Goal: Check status

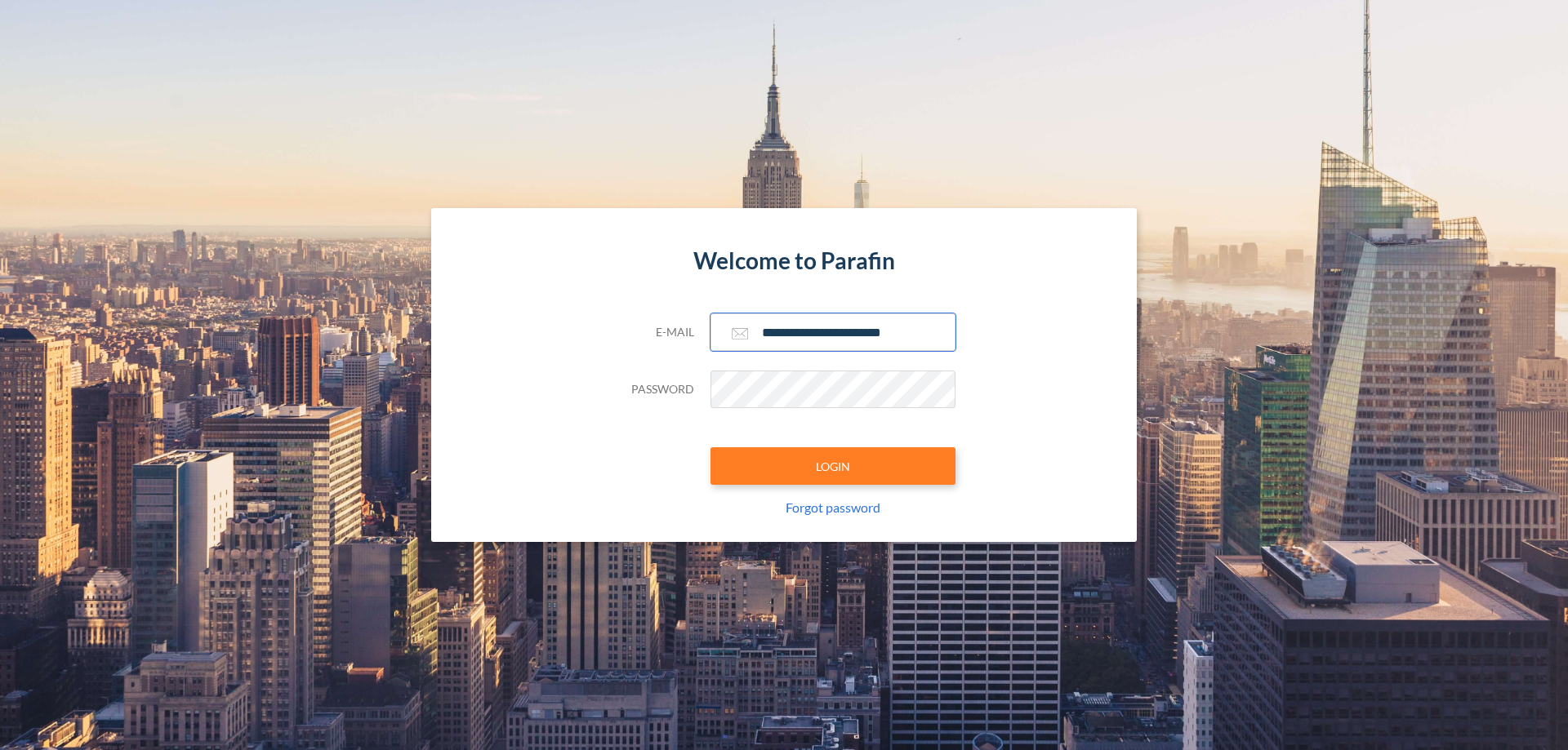
type input "**********"
click at [833, 466] on button "LOGIN" at bounding box center [833, 466] width 245 height 38
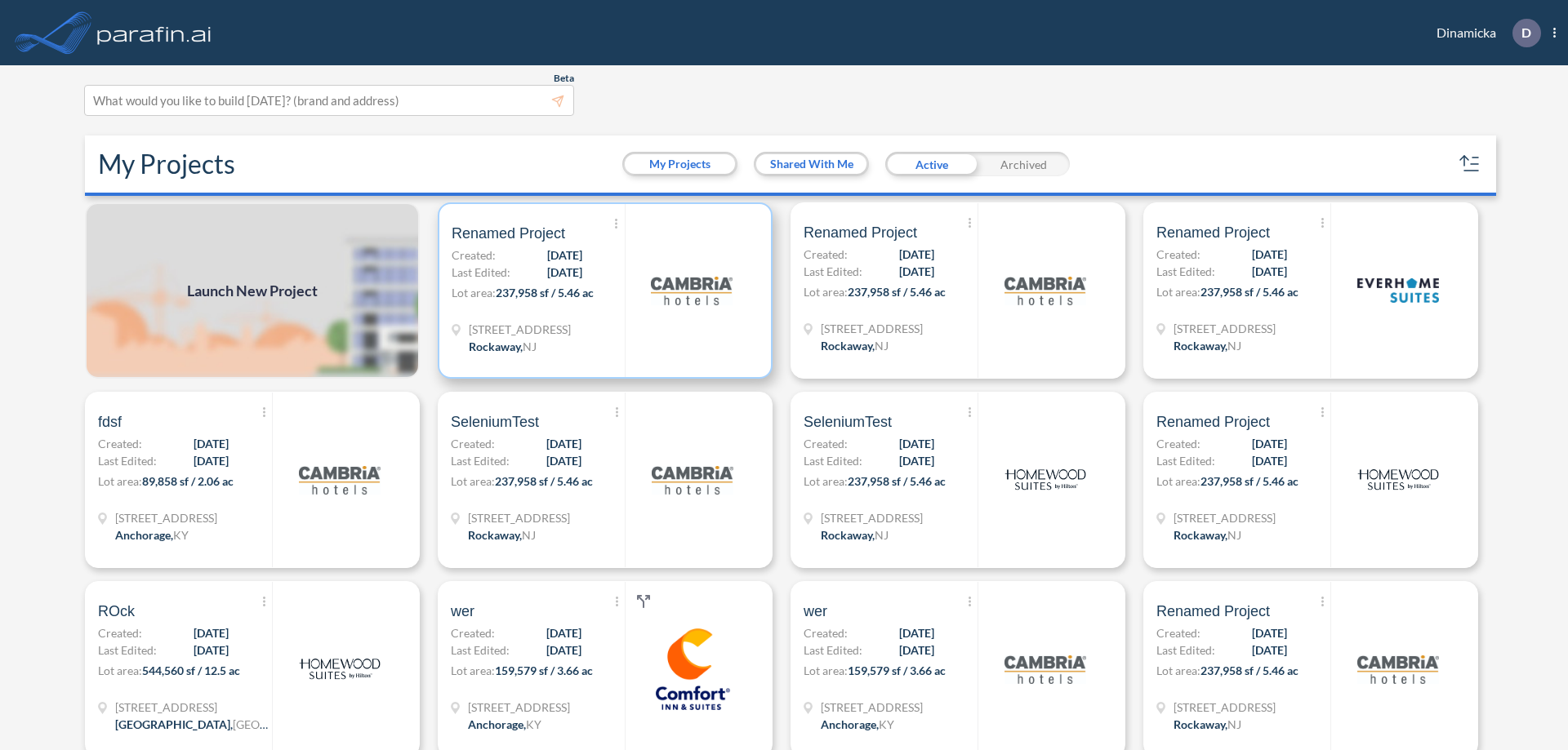
scroll to position [4, 0]
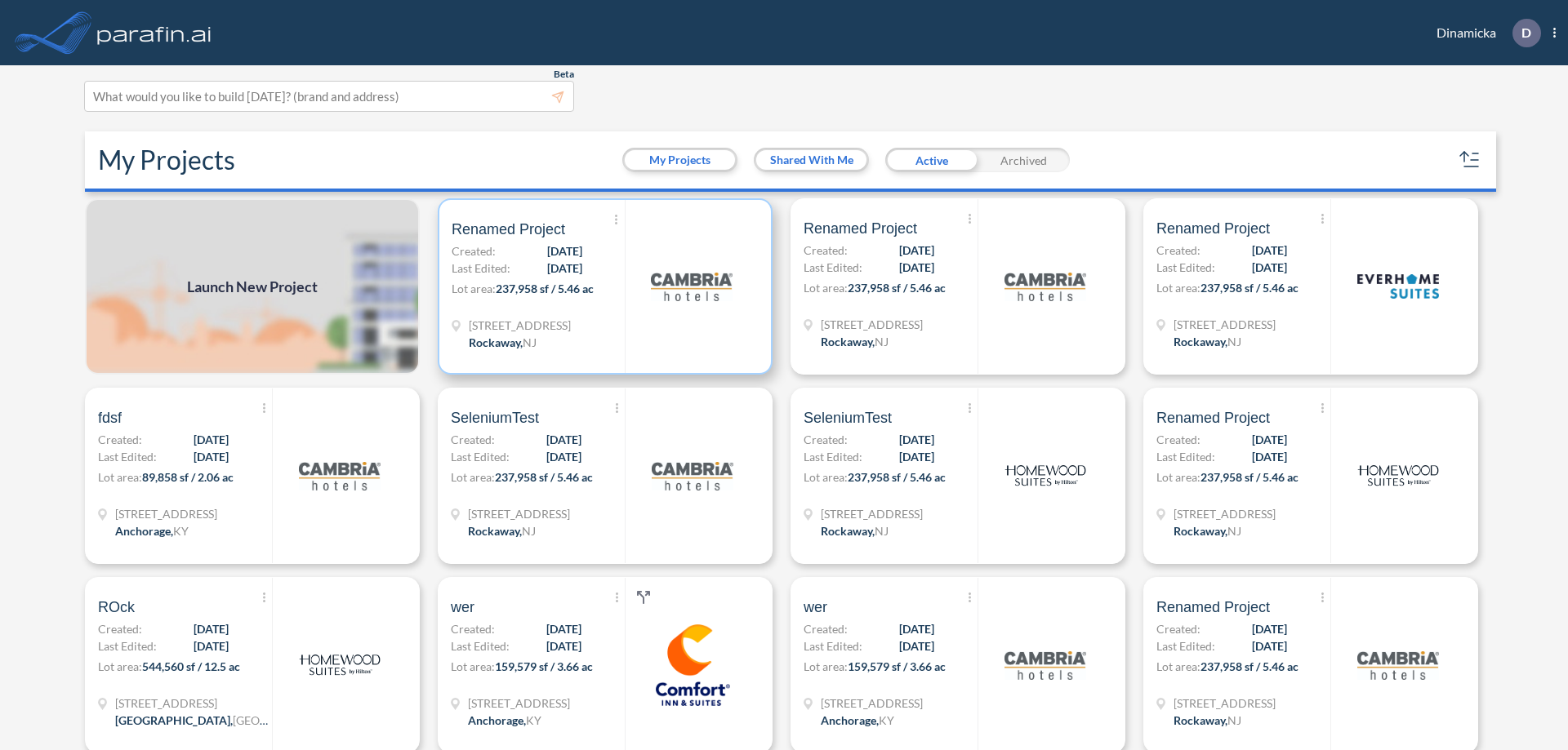
click at [602, 286] on p "Lot area: 237,958 sf / 5.46 ac" at bounding box center [538, 292] width 173 height 24
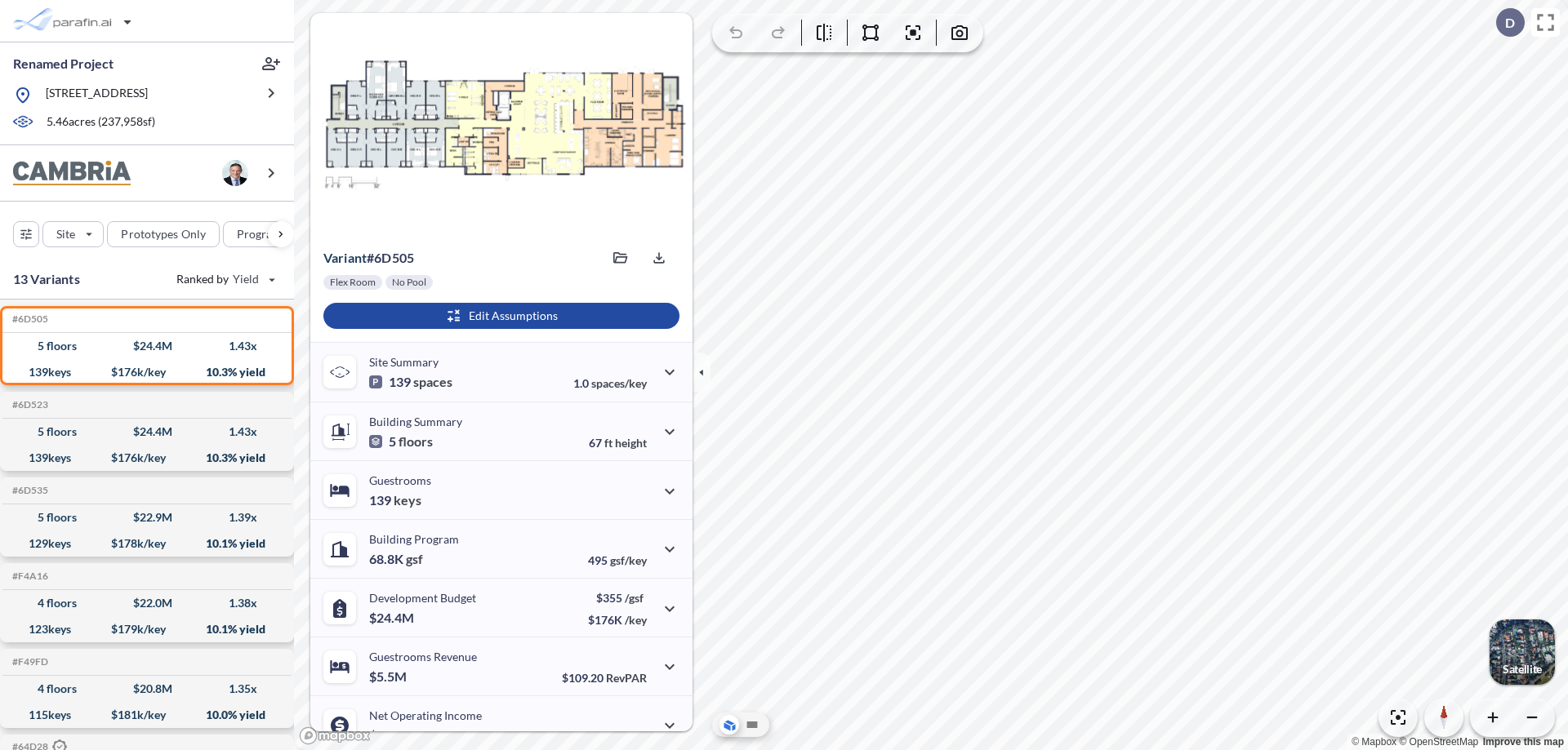
scroll to position [82, 0]
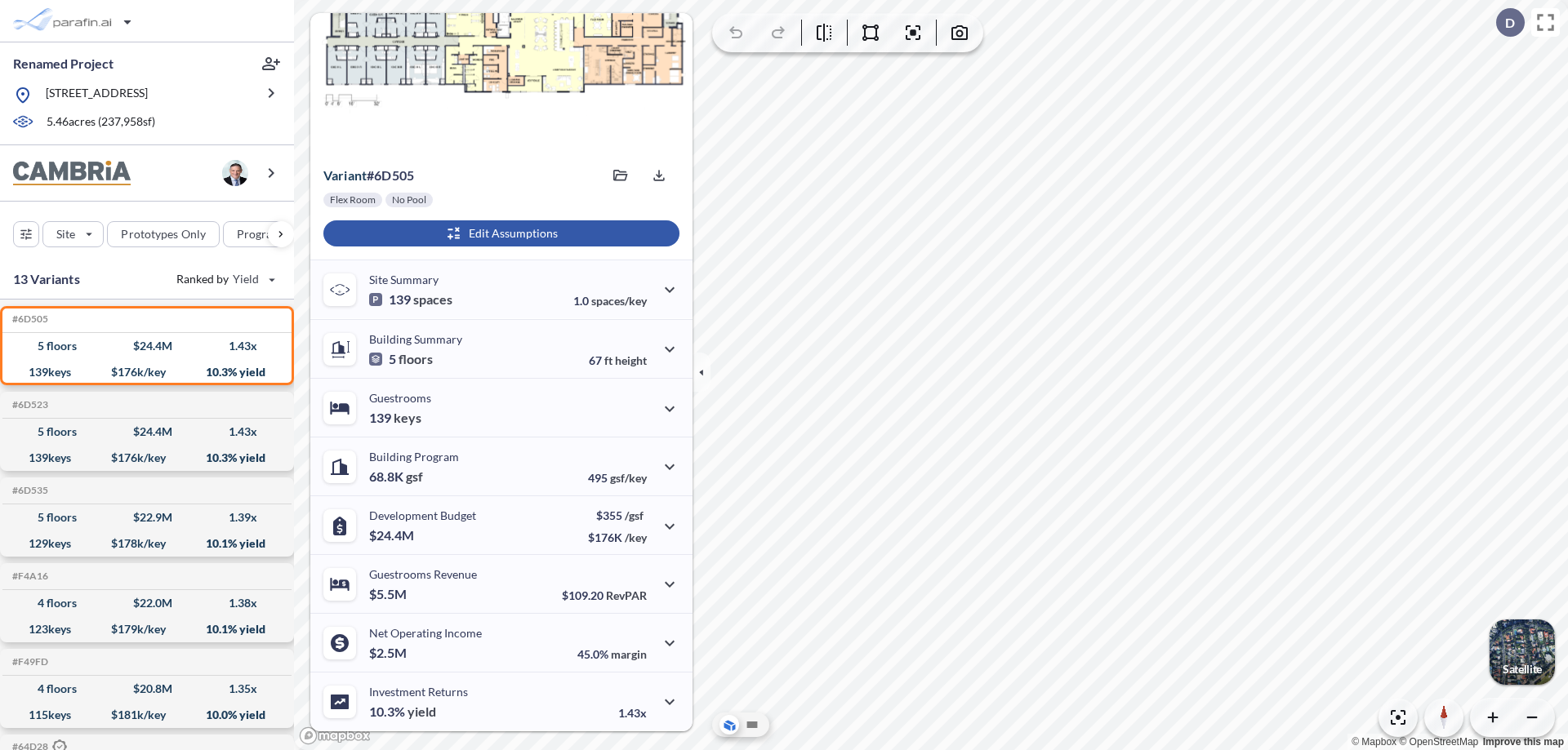
click at [499, 233] on div "button" at bounding box center [501, 233] width 356 height 27
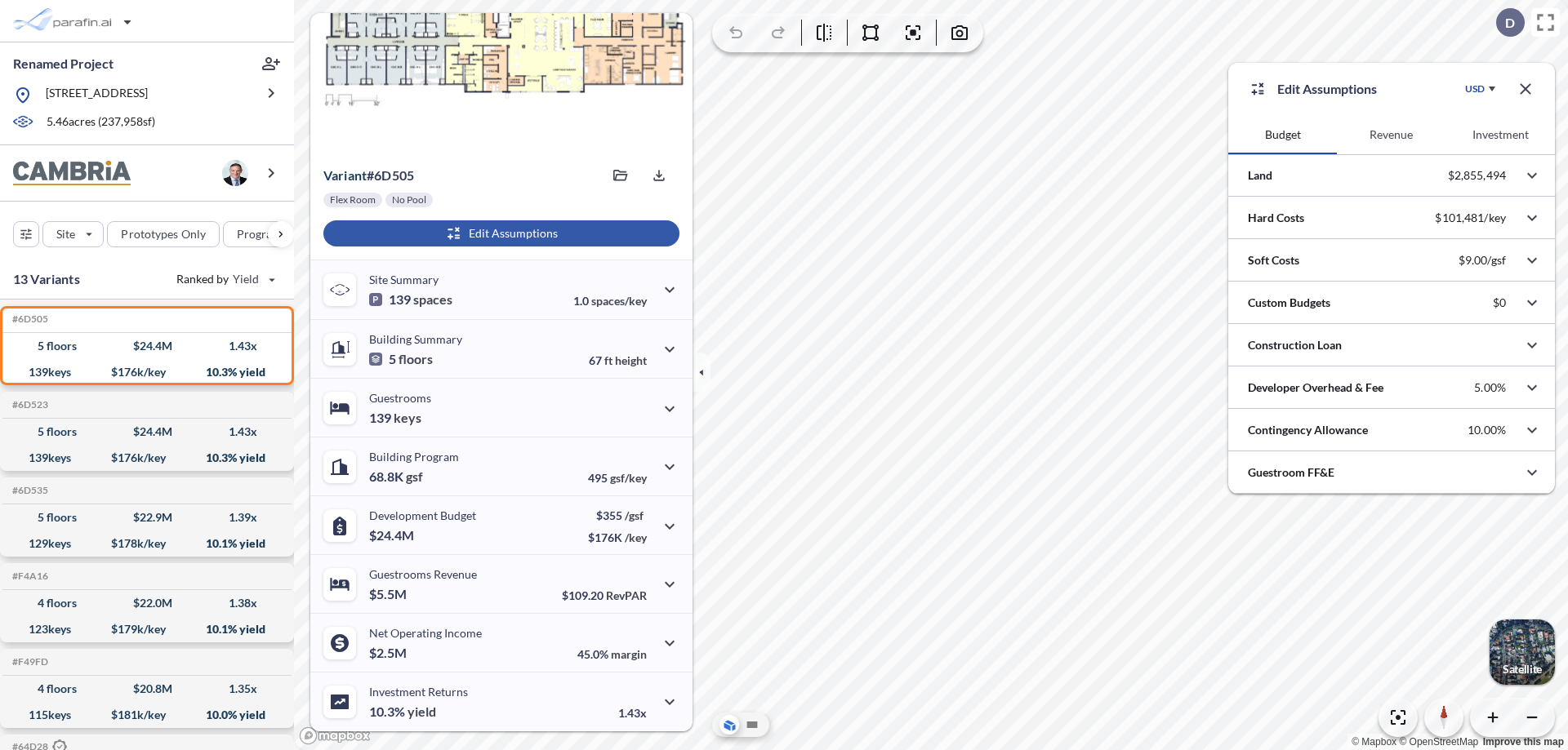
click at [1391, 134] on button "Revenue" at bounding box center [1391, 134] width 109 height 39
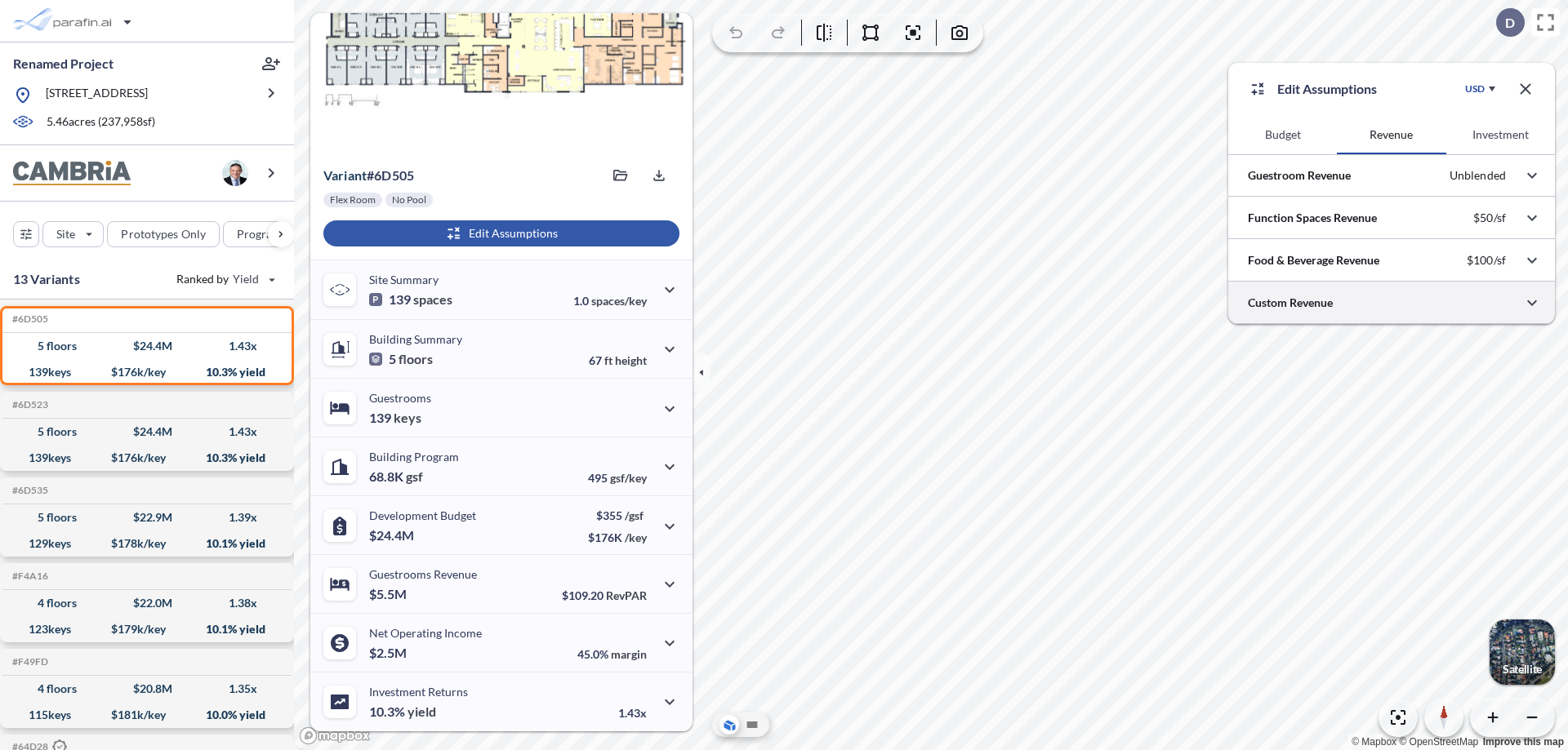
click at [1392, 303] on div at bounding box center [1392, 302] width 327 height 42
